Goal: Task Accomplishment & Management: Use online tool/utility

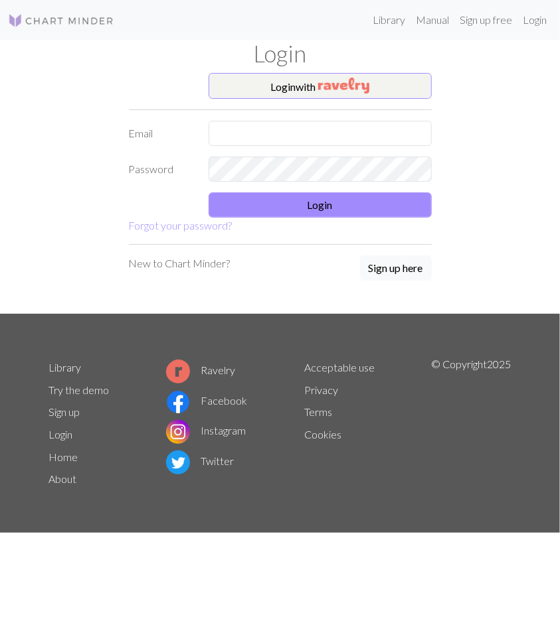
click at [257, 149] on form "Login with Email Password Login Forgot your password?" at bounding box center [280, 153] width 303 height 161
click at [252, 135] on input "text" at bounding box center [319, 133] width 223 height 25
click at [256, 139] on input "text" at bounding box center [319, 133] width 223 height 25
type input "[EMAIL_ADDRESS][DOMAIN_NAME]"
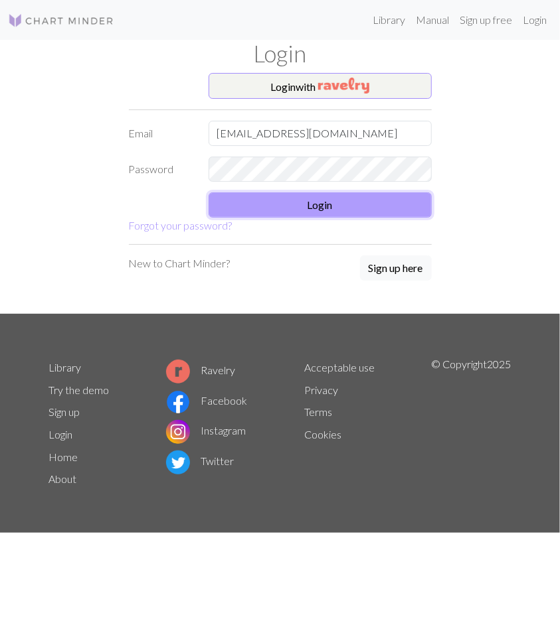
click at [293, 209] on button "Login" at bounding box center [319, 205] width 223 height 25
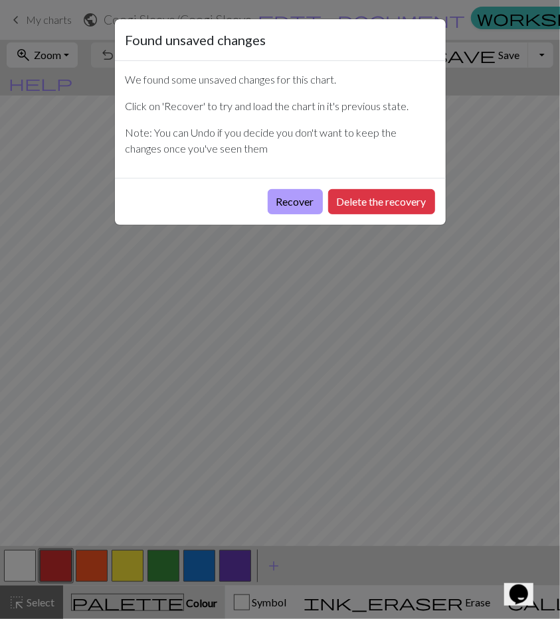
click at [293, 197] on button "Recover" at bounding box center [295, 201] width 55 height 25
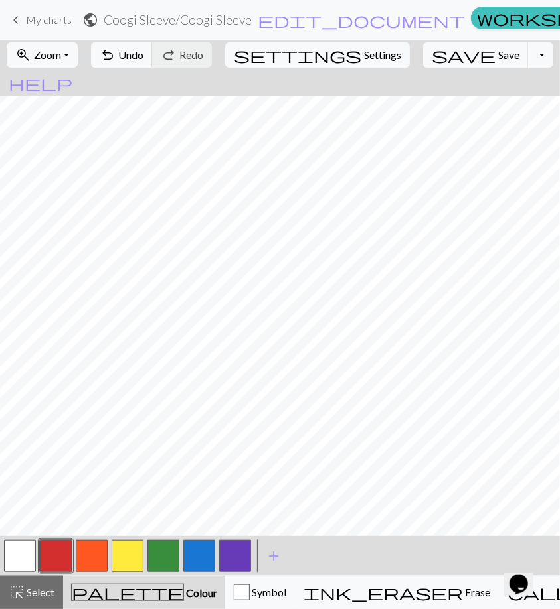
scroll to position [262, 0]
click at [193, 553] on button "button" at bounding box center [199, 556] width 32 height 32
click at [232, 547] on button "button" at bounding box center [235, 556] width 32 height 32
click at [204, 552] on button "button" at bounding box center [199, 556] width 32 height 32
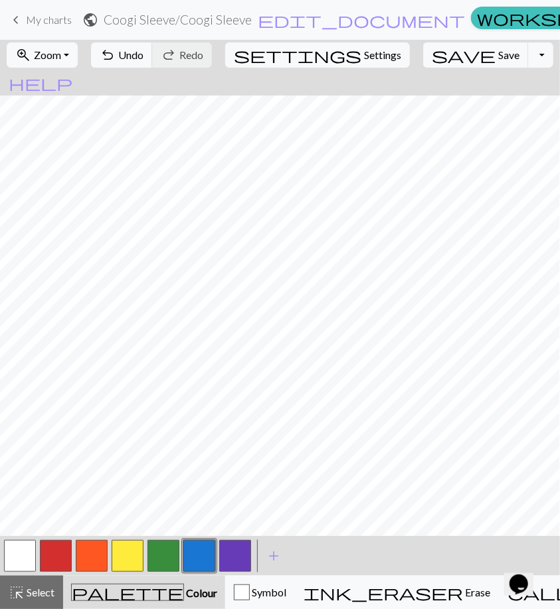
click at [128, 558] on button "button" at bounding box center [128, 556] width 32 height 32
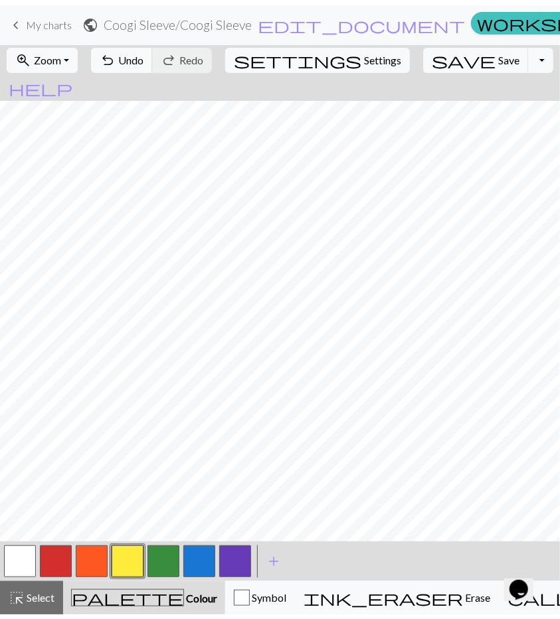
scroll to position [60, 0]
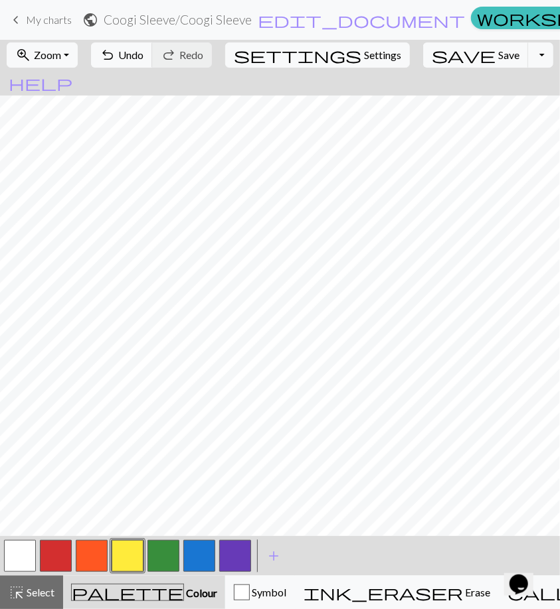
click at [98, 557] on button "button" at bounding box center [92, 556] width 32 height 32
click at [293, 56] on span "save" at bounding box center [464, 55] width 64 height 19
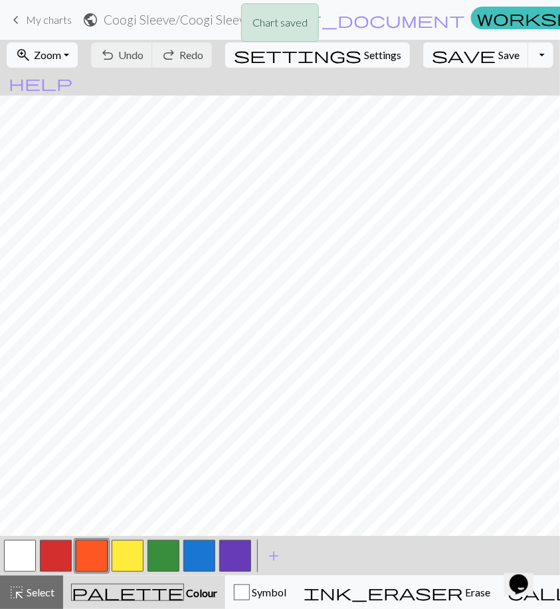
click at [293, 25] on div "Chart saved" at bounding box center [280, 26] width 560 height 52
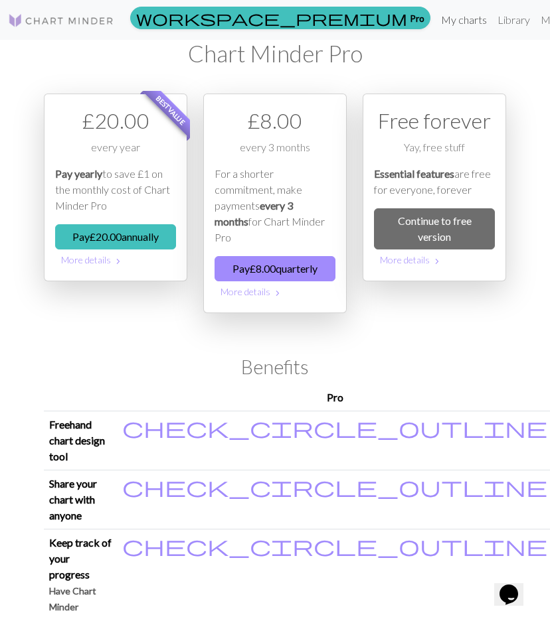
click at [293, 21] on link "My charts" at bounding box center [464, 20] width 56 height 27
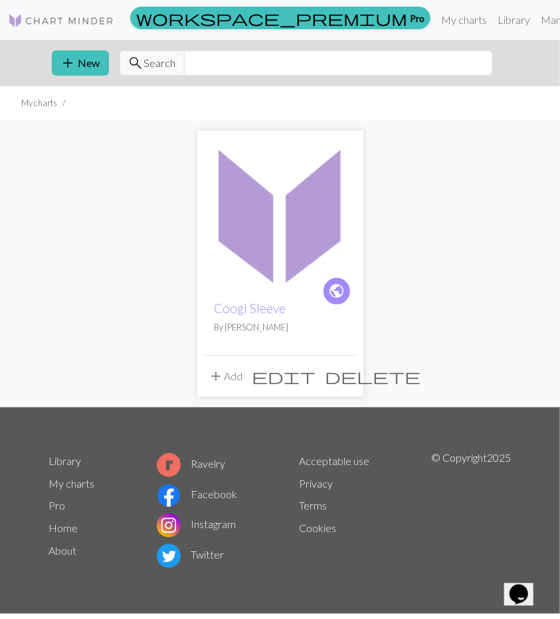
click at [214, 373] on span "add" at bounding box center [216, 376] width 16 height 19
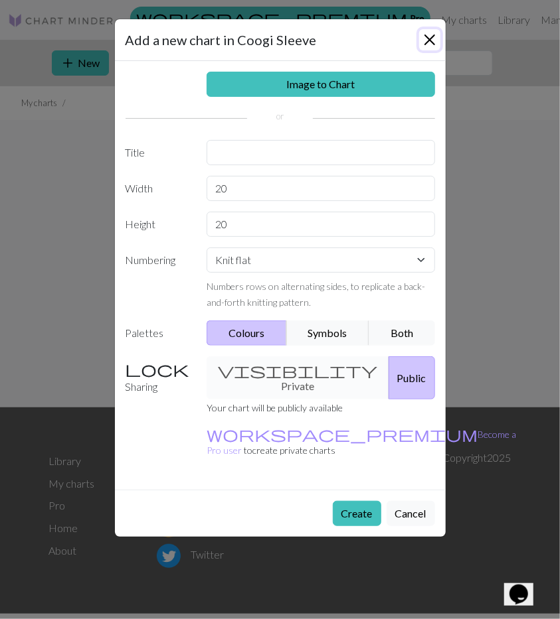
click at [293, 43] on button "Close" at bounding box center [429, 39] width 21 height 21
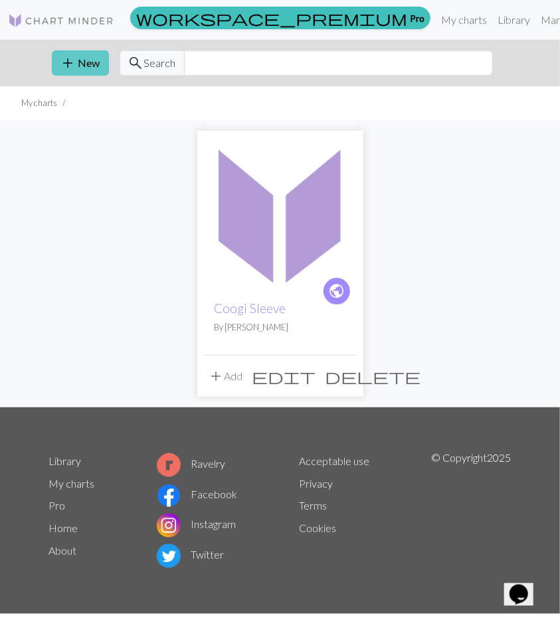
click at [92, 66] on button "add New" at bounding box center [80, 62] width 57 height 25
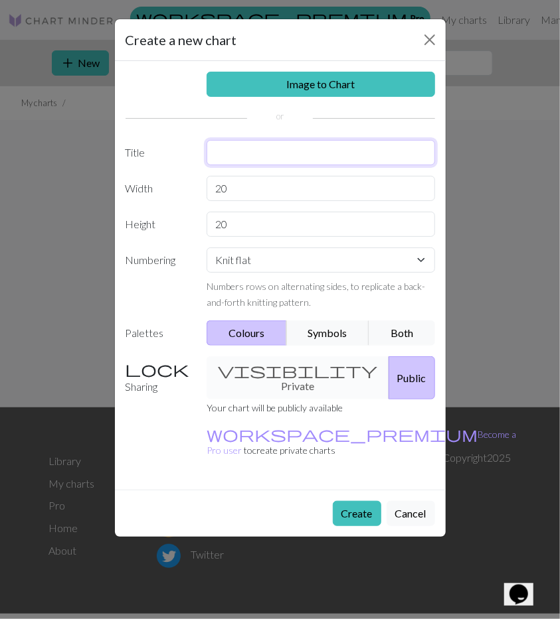
click at [240, 145] on input "text" at bounding box center [320, 152] width 228 height 25
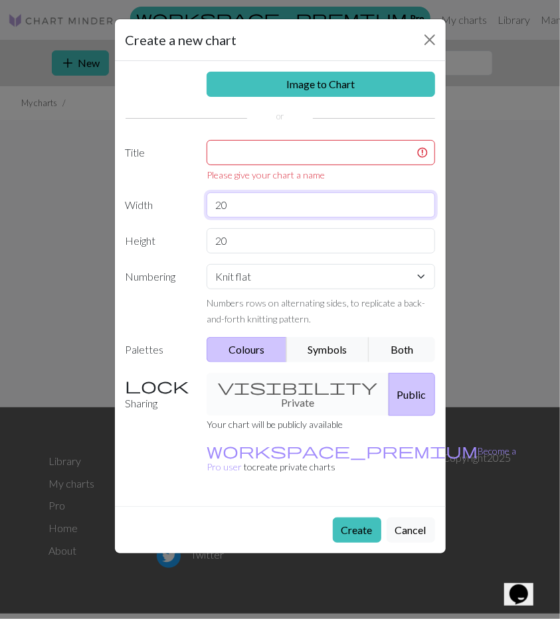
click at [238, 195] on input "20" at bounding box center [320, 205] width 228 height 25
type input "2"
type input "52"
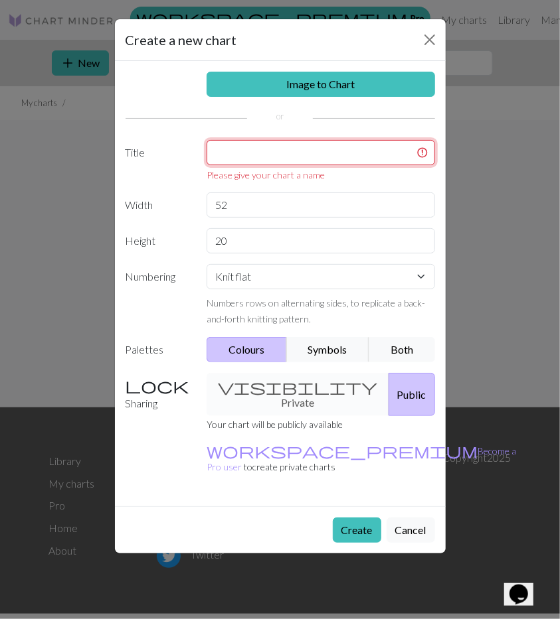
click at [262, 158] on input "text" at bounding box center [320, 152] width 228 height 25
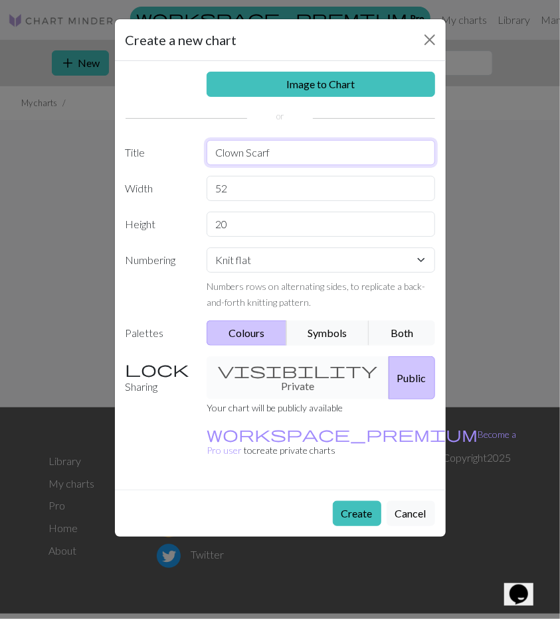
type input "Clown Scarf"
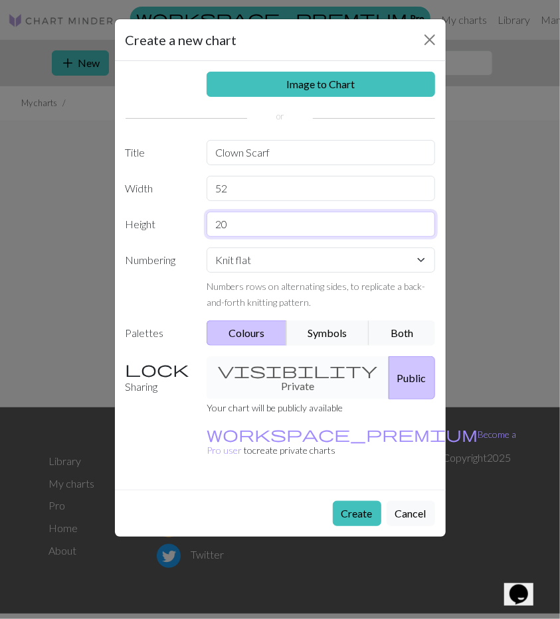
click at [276, 222] on input "20" at bounding box center [320, 224] width 228 height 25
type input "2"
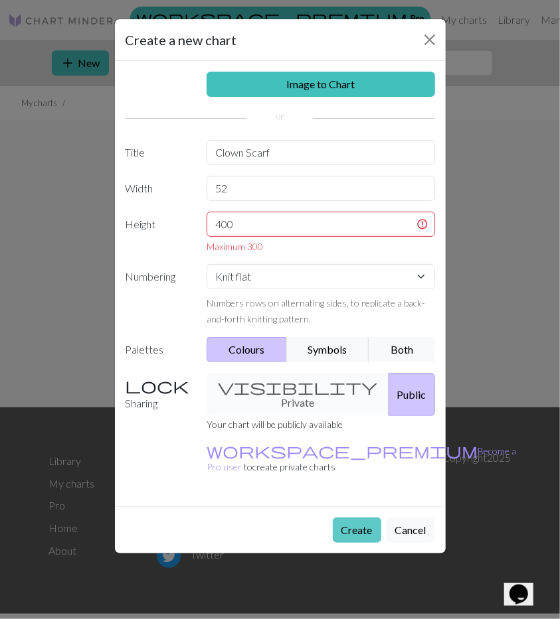
click at [293, 469] on form "Create a new chart Image to Chart Title Clown Scarf Width 52 Height 400 Maximum…" at bounding box center [280, 286] width 331 height 534
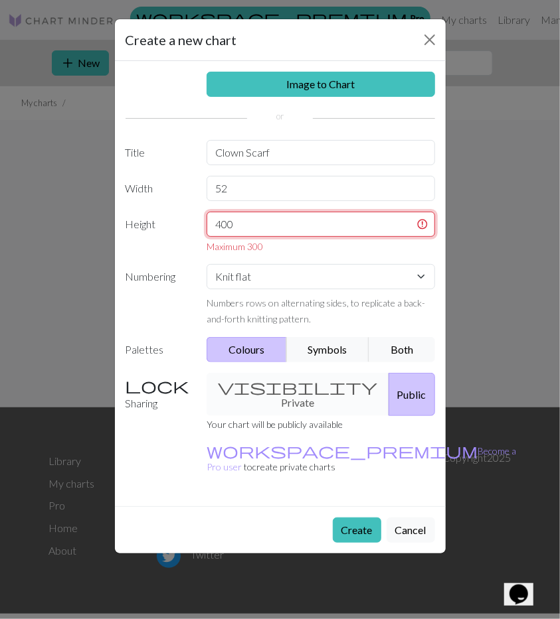
click at [293, 220] on input "400" at bounding box center [320, 224] width 228 height 25
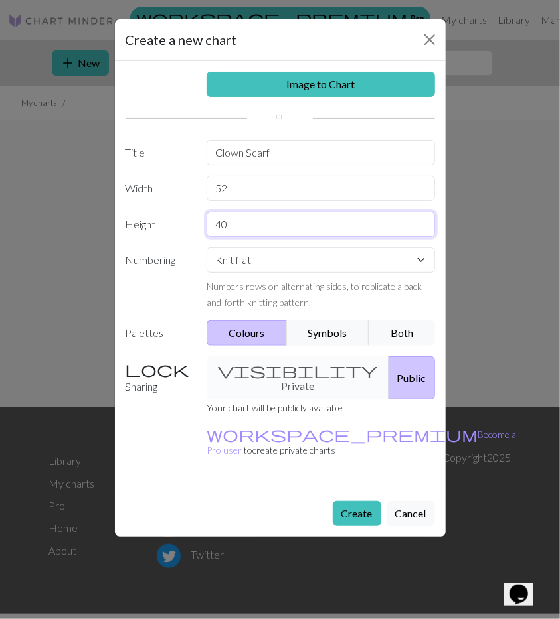
type input "4"
type input "300"
click at [293, 501] on button "Create" at bounding box center [357, 513] width 48 height 25
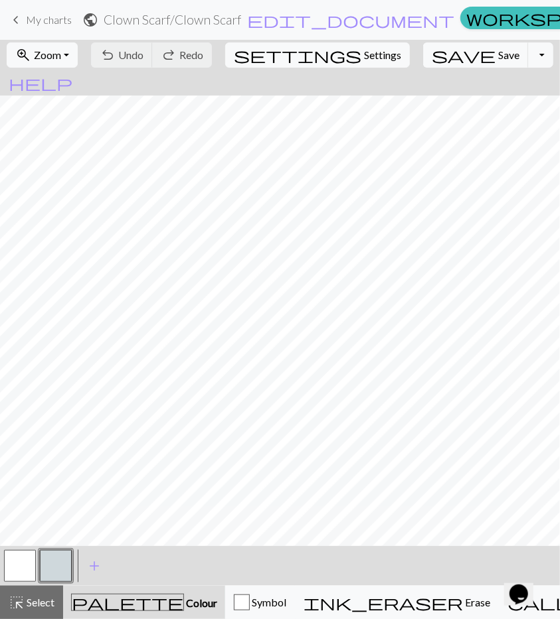
click at [59, 561] on button "button" at bounding box center [56, 566] width 32 height 32
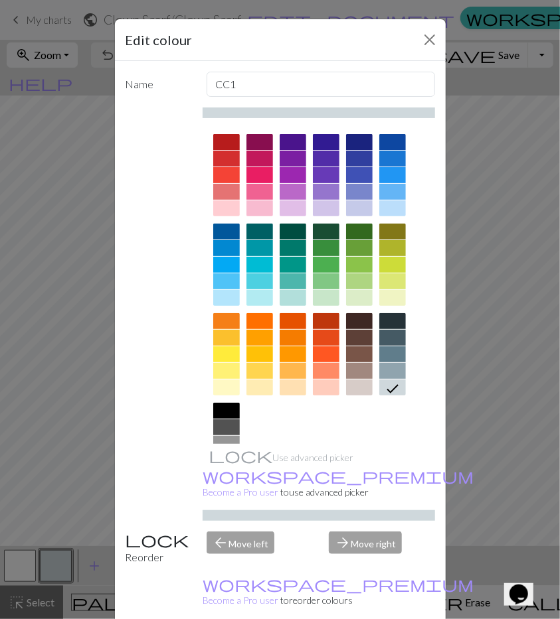
click at [251, 179] on div at bounding box center [259, 175] width 27 height 16
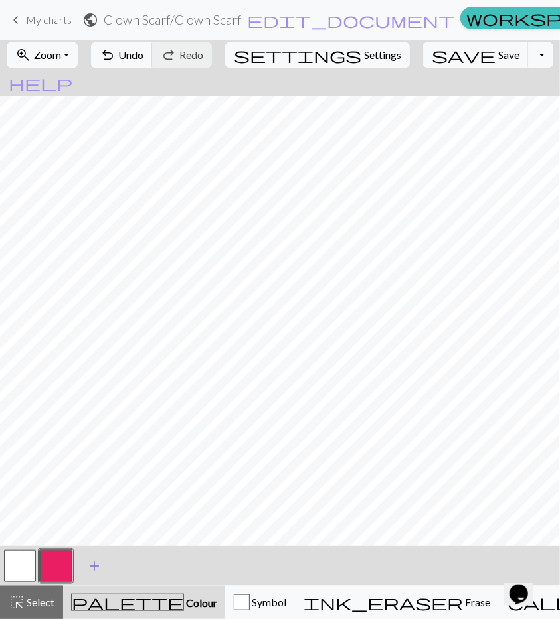
click at [94, 566] on span "add" at bounding box center [94, 566] width 16 height 19
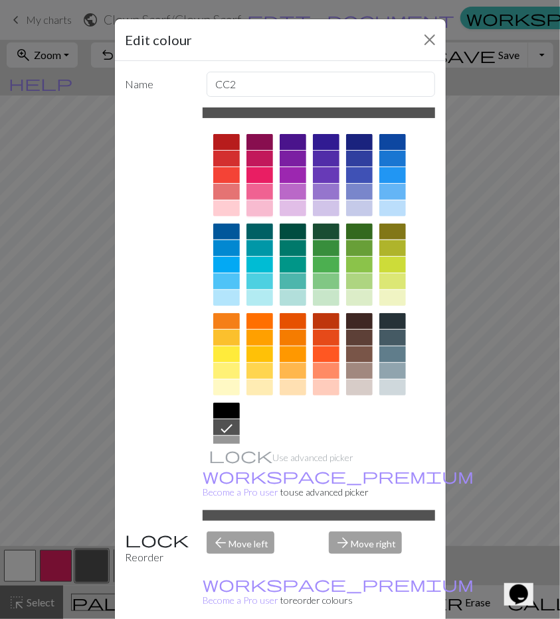
click at [264, 216] on div at bounding box center [259, 208] width 27 height 16
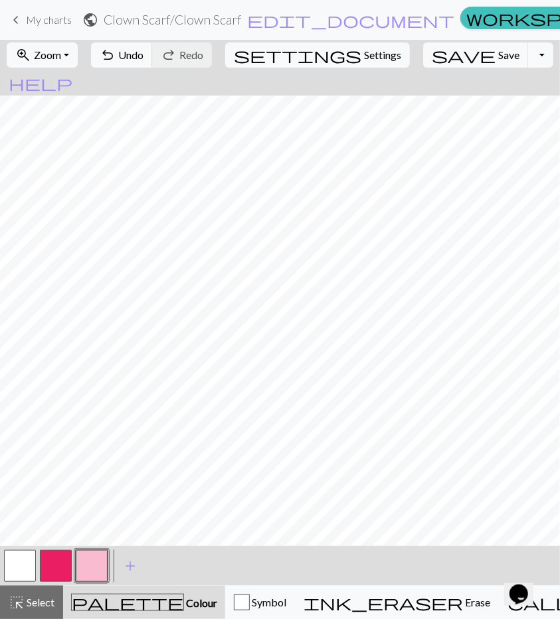
click at [68, 569] on button "button" at bounding box center [56, 566] width 32 height 32
click at [62, 560] on button "button" at bounding box center [56, 566] width 32 height 32
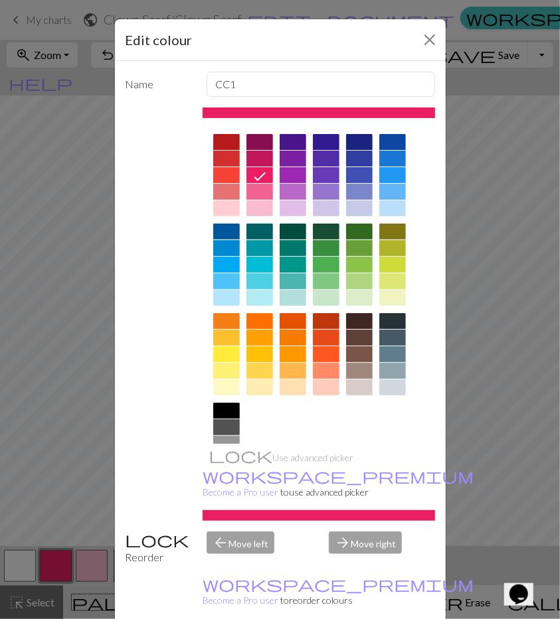
click at [293, 466] on div "Edit colour Name CC1 Use advanced picker workspace_premium Become a Pro user to…" at bounding box center [280, 309] width 560 height 619
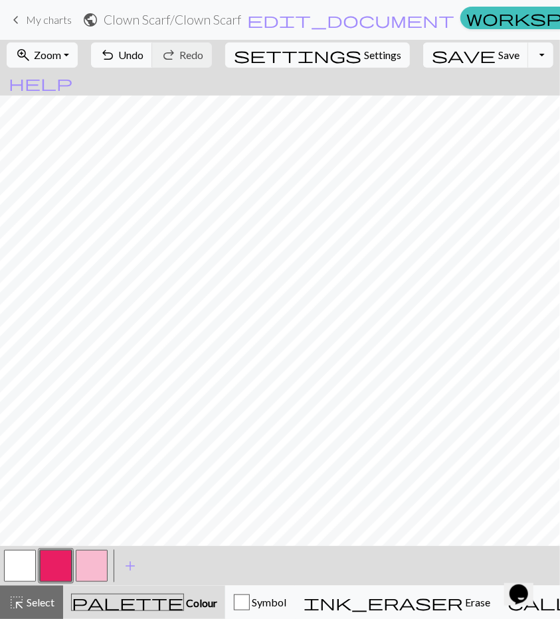
click at [32, 558] on button "button" at bounding box center [20, 566] width 32 height 32
click at [68, 565] on button "button" at bounding box center [56, 566] width 32 height 32
click at [27, 575] on button "button" at bounding box center [20, 566] width 32 height 32
click at [66, 563] on button "button" at bounding box center [56, 566] width 32 height 32
click at [9, 574] on button "button" at bounding box center [20, 566] width 32 height 32
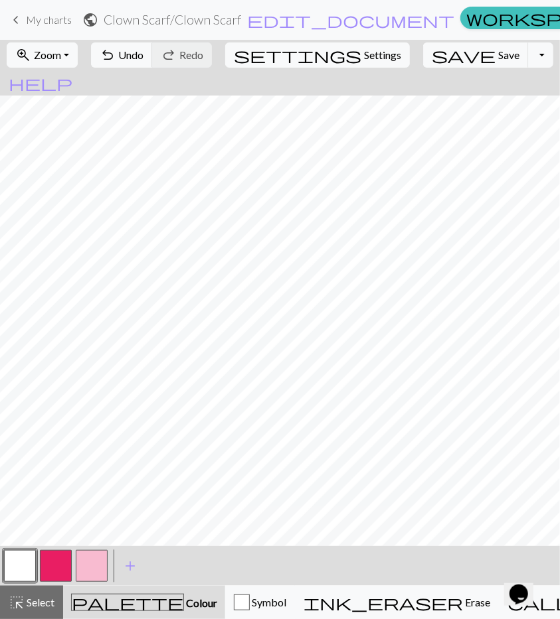
click at [52, 567] on button "button" at bounding box center [56, 566] width 32 height 32
click at [35, 572] on button "button" at bounding box center [20, 566] width 32 height 32
click at [58, 556] on button "button" at bounding box center [56, 566] width 32 height 32
click at [29, 570] on button "button" at bounding box center [20, 566] width 32 height 32
click at [53, 552] on button "button" at bounding box center [56, 566] width 32 height 32
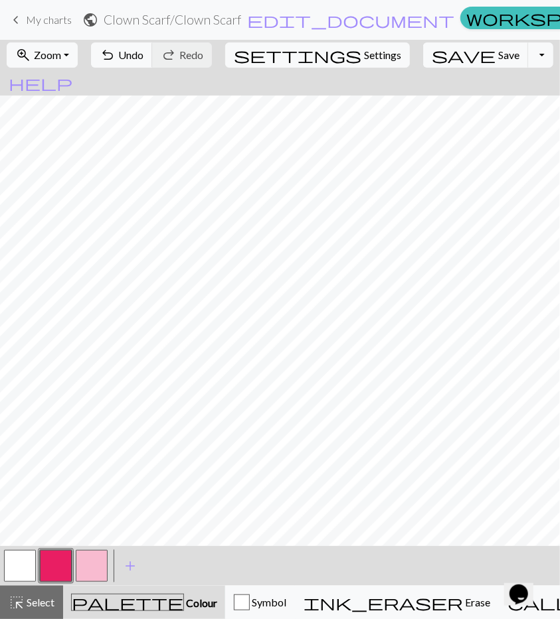
click at [32, 568] on button "button" at bounding box center [20, 566] width 32 height 32
click at [57, 563] on button "button" at bounding box center [56, 566] width 32 height 32
click at [31, 569] on button "button" at bounding box center [20, 566] width 32 height 32
click at [57, 566] on button "button" at bounding box center [56, 566] width 32 height 32
click at [88, 576] on button "button" at bounding box center [92, 566] width 32 height 32
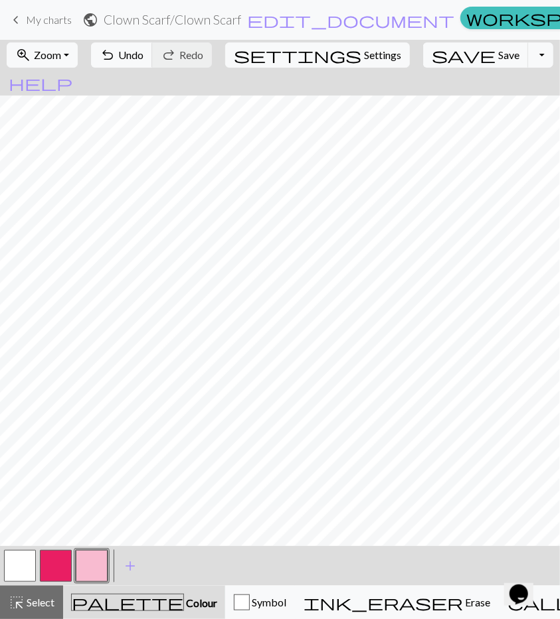
click at [11, 570] on button "button" at bounding box center [20, 566] width 32 height 32
click at [64, 557] on button "button" at bounding box center [56, 566] width 32 height 32
click at [27, 561] on button "button" at bounding box center [20, 566] width 32 height 32
click at [60, 574] on button "button" at bounding box center [56, 566] width 32 height 32
click at [23, 564] on button "button" at bounding box center [20, 566] width 32 height 32
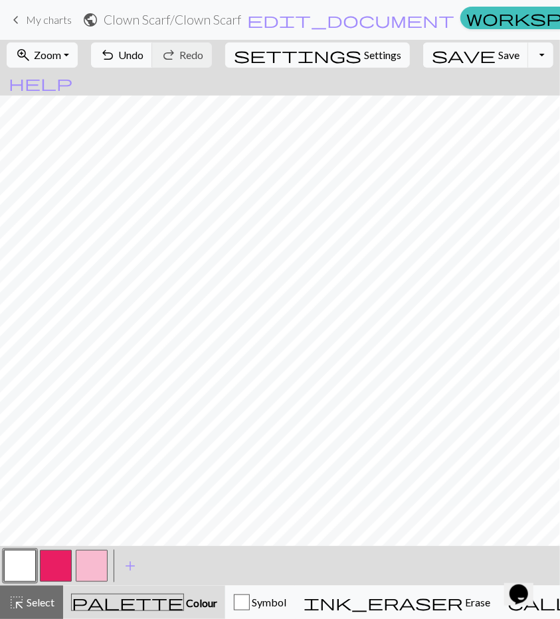
click at [53, 574] on button "button" at bounding box center [56, 566] width 32 height 32
click at [19, 17] on span "keyboard_arrow_left" at bounding box center [16, 20] width 16 height 19
click at [293, 52] on span "save" at bounding box center [464, 55] width 64 height 19
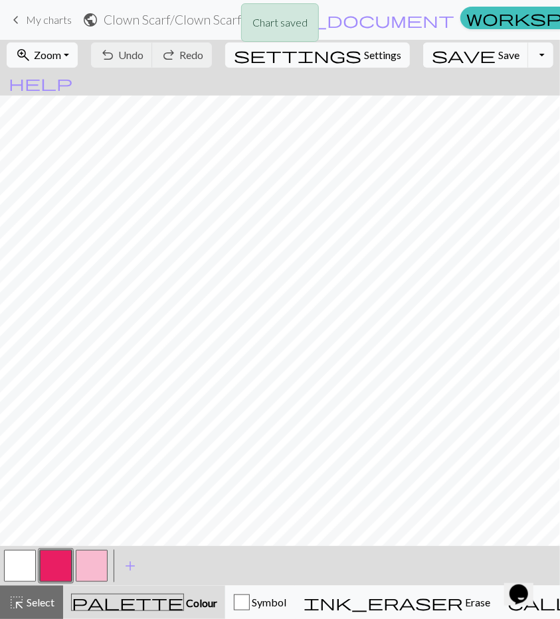
click at [293, 15] on div "Chart saved" at bounding box center [280, 26] width 560 height 52
